Goal: Task Accomplishment & Management: Manage account settings

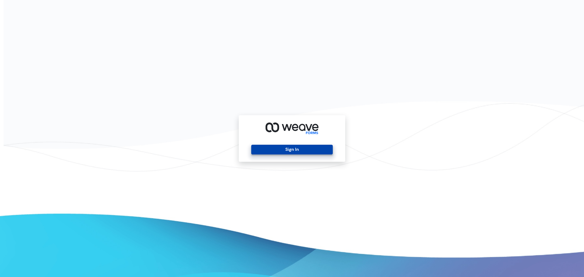
click at [295, 152] on button "Sign In" at bounding box center [291, 150] width 81 height 10
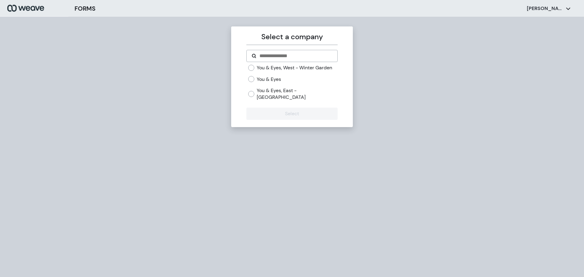
click at [257, 101] on div "You & Eyes, West - Winter Garden You & Eyes You & Eyes, East - Avalon Park" at bounding box center [292, 85] width 91 height 41
click at [265, 97] on label "You & Eyes, East - [GEOGRAPHIC_DATA]" at bounding box center [297, 93] width 81 height 13
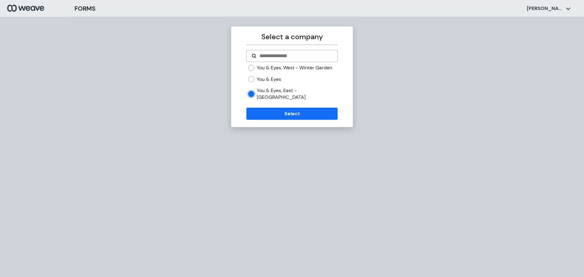
click at [265, 107] on form "You & Eyes, West - Winter Garden You & Eyes You & Eyes, East - Avalon Park Sele…" at bounding box center [292, 85] width 91 height 70
click at [271, 67] on label "You & Eyes, West - Winter Garden" at bounding box center [294, 68] width 75 height 7
click at [271, 102] on div "You & Eyes, West - Winter Garden You & Eyes You & Eyes, East - Avalon Park" at bounding box center [292, 85] width 91 height 41
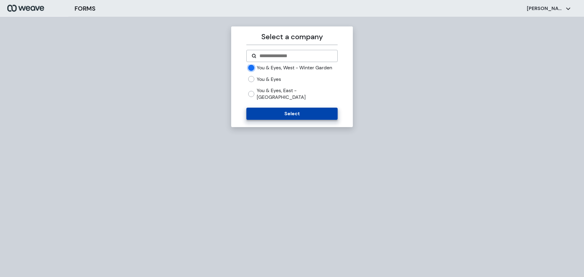
click at [271, 110] on button "Select" at bounding box center [292, 114] width 91 height 12
